Goal: Information Seeking & Learning: Learn about a topic

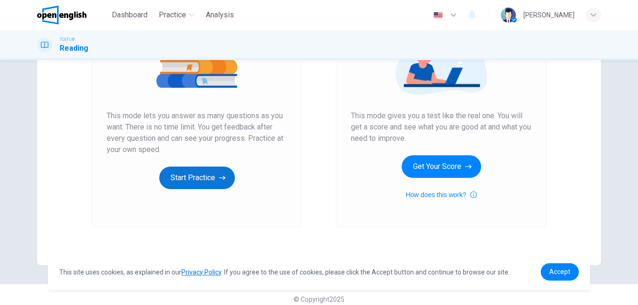
scroll to position [141, 0]
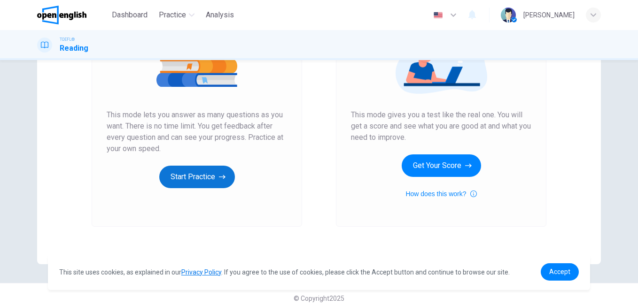
click at [194, 172] on button "Start Practice" at bounding box center [197, 177] width 76 height 23
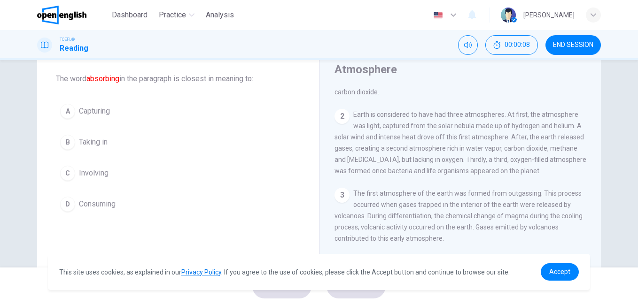
scroll to position [0, 0]
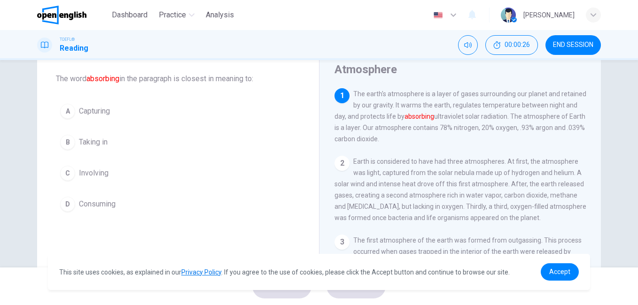
click at [67, 205] on div "D" at bounding box center [67, 204] width 15 height 15
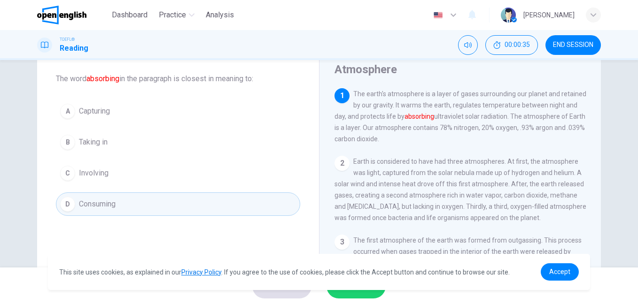
click at [138, 111] on button "A Capturing" at bounding box center [178, 111] width 244 height 23
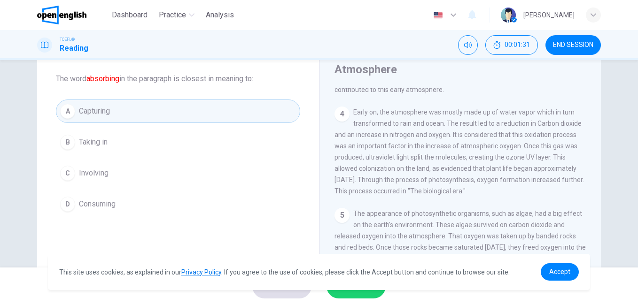
scroll to position [282, 0]
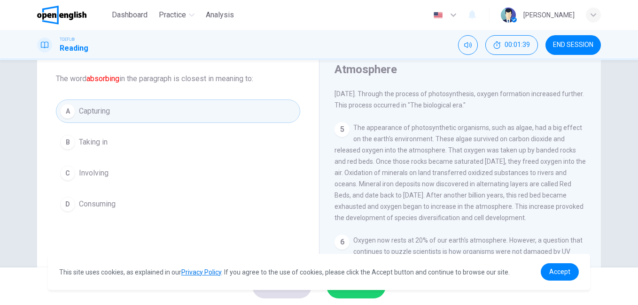
click at [574, 39] on button "END SESSION" at bounding box center [572, 45] width 55 height 20
click at [572, 40] on button "END SESSION" at bounding box center [572, 45] width 55 height 20
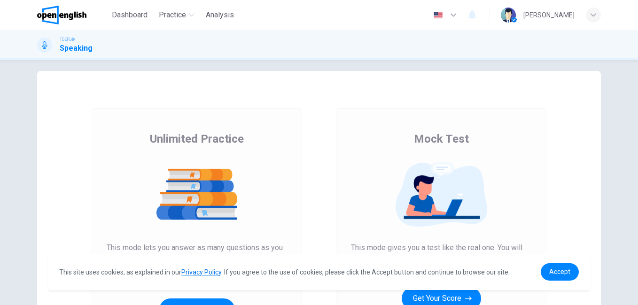
scroll to position [149, 0]
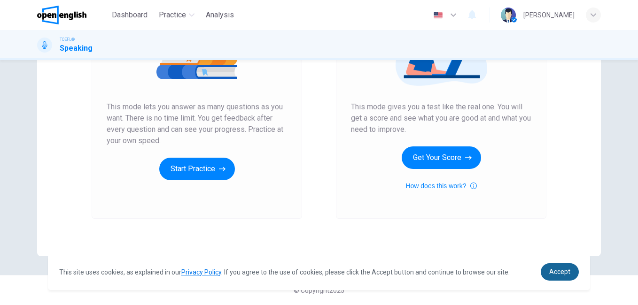
click at [559, 271] on span "Accept" at bounding box center [559, 272] width 21 height 8
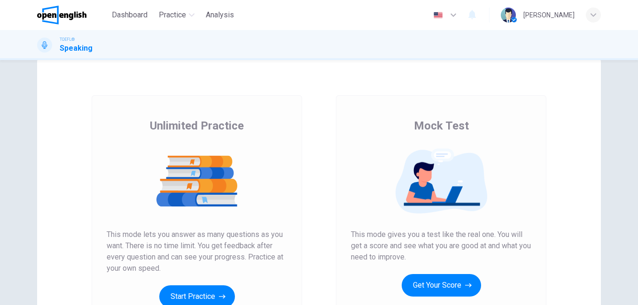
scroll to position [0, 0]
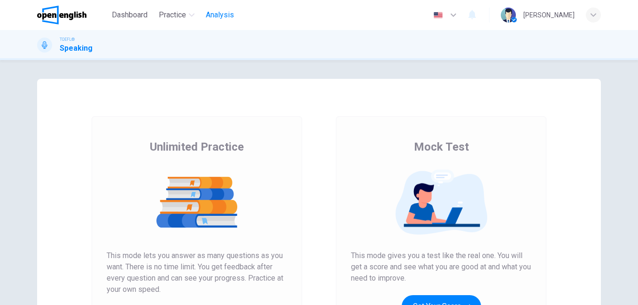
click at [214, 15] on span "Analysis" at bounding box center [220, 14] width 28 height 11
